Goal: Task Accomplishment & Management: Manage account settings

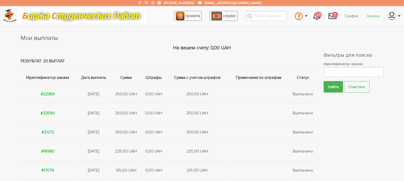
click at [371, 17] on link "Заказы" at bounding box center [372, 16] width 21 height 10
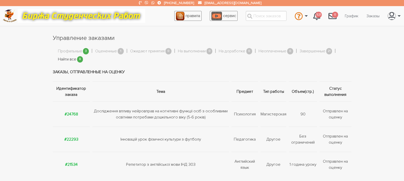
click at [62, 60] on link "Найти все" at bounding box center [67, 59] width 18 height 7
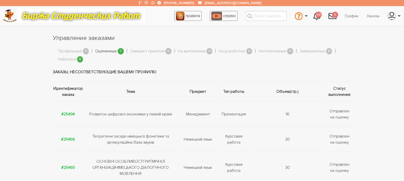
click at [104, 52] on link "Оцененные" at bounding box center [106, 51] width 22 height 7
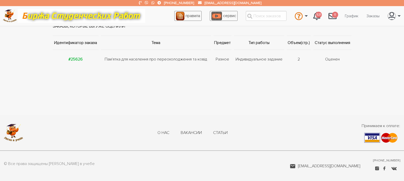
scroll to position [46, 0]
click at [74, 58] on strong "#25626" at bounding box center [75, 58] width 14 height 5
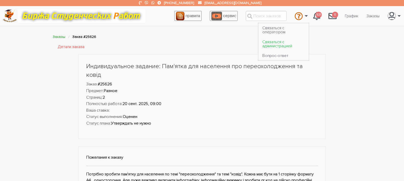
click at [261, 45] on link "Связаться с администрацией" at bounding box center [283, 44] width 50 height 14
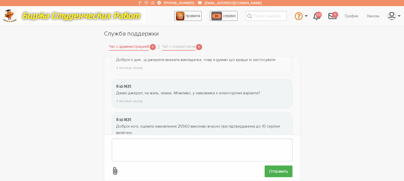
scroll to position [680, 0]
